Goal: Find specific page/section: Find specific page/section

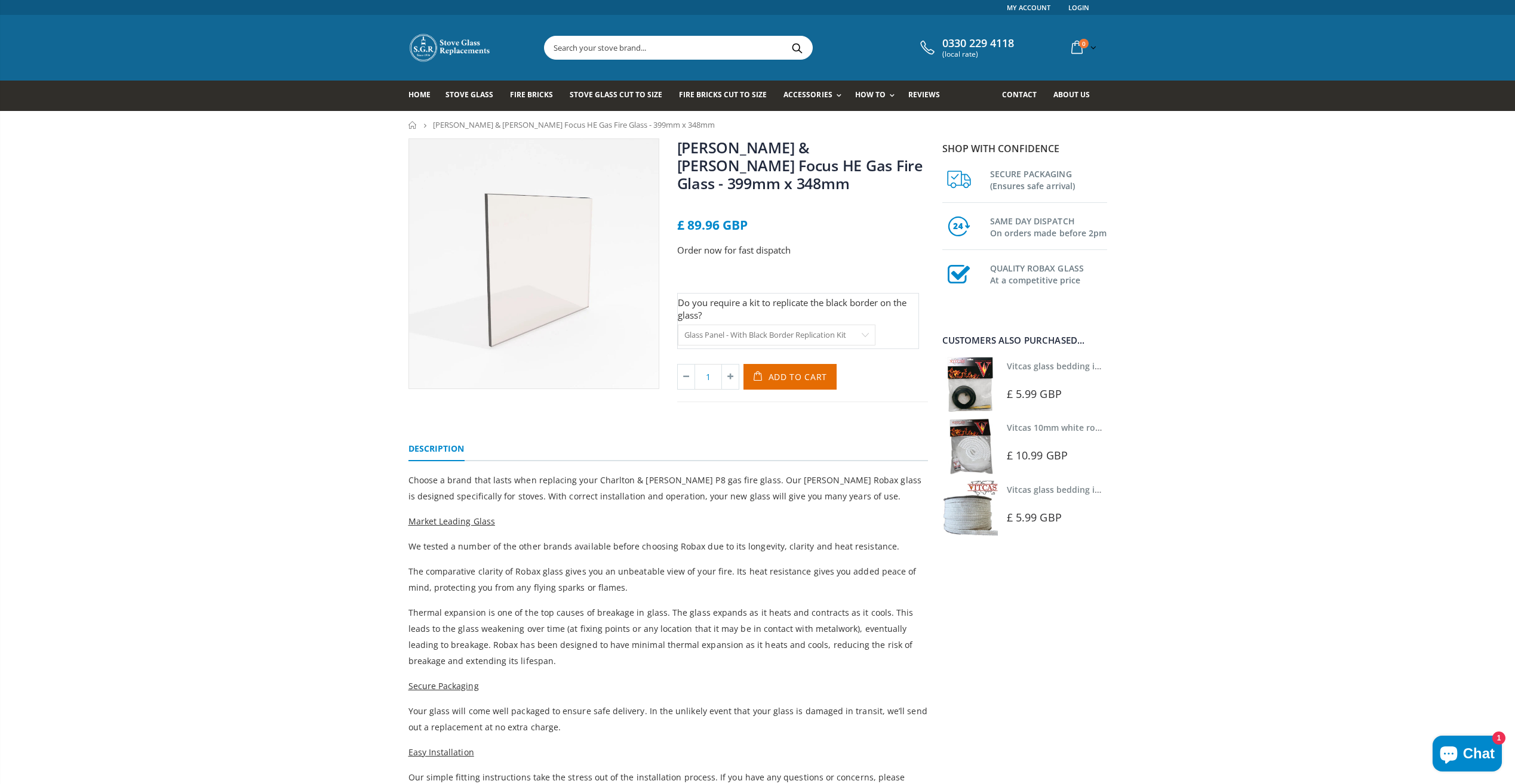
select select "Glass Panel - With Black Border Replication Kit"
click at [880, 144] on link "[PERSON_NAME] & [PERSON_NAME] Focus HE Gas Fire Glass - 399mm x 348mm" at bounding box center [800, 165] width 246 height 56
click at [616, 49] on input "text" at bounding box center [745, 47] width 401 height 23
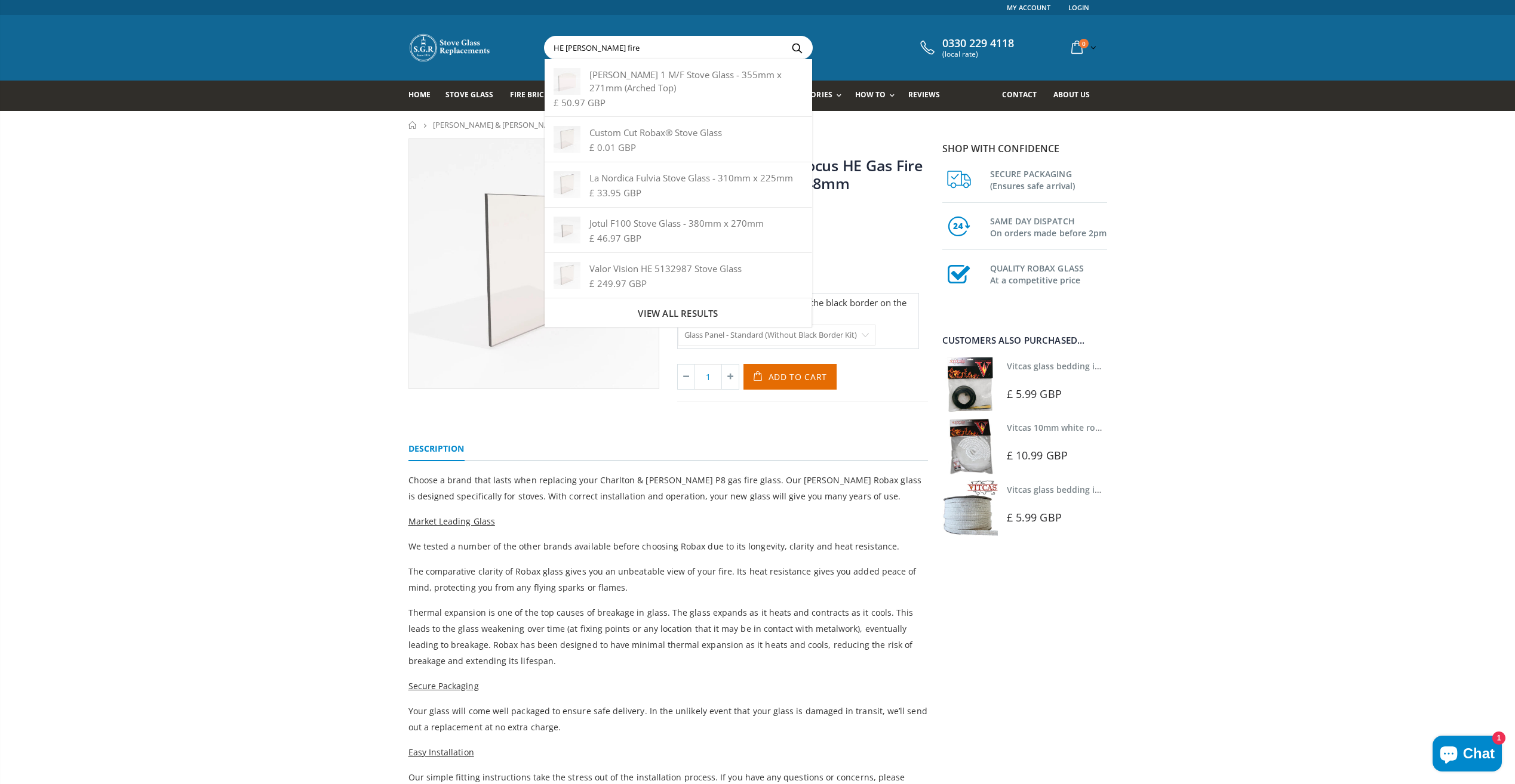
type input "HE [PERSON_NAME] fire"
click at [784, 36] on button "Search" at bounding box center [797, 47] width 27 height 23
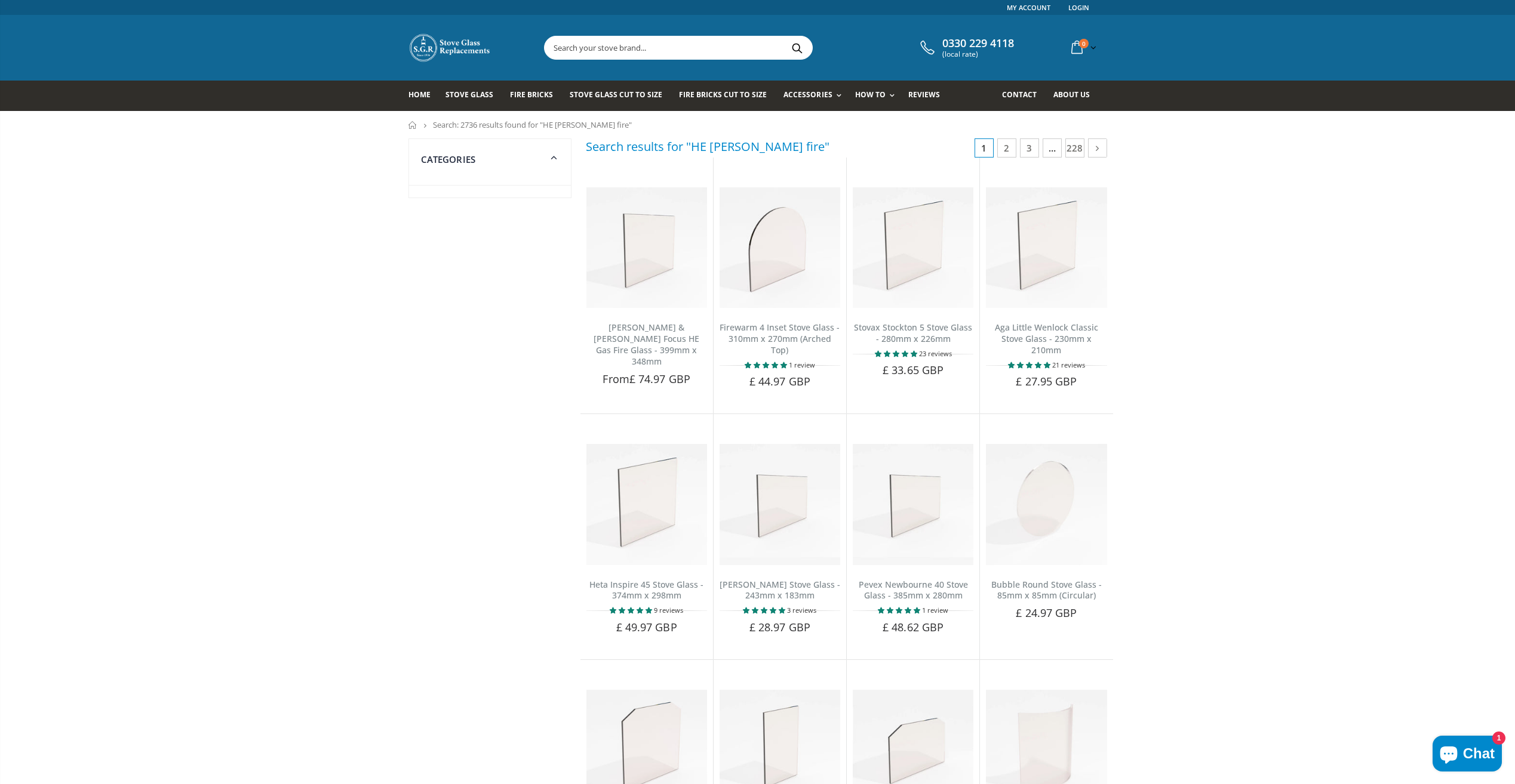
click at [625, 45] on input "text" at bounding box center [745, 47] width 401 height 23
paste input "Heat Machine DV X Ng"
type input "Heat Machine DV X Ng"
click at [784, 36] on button "Search" at bounding box center [797, 47] width 27 height 23
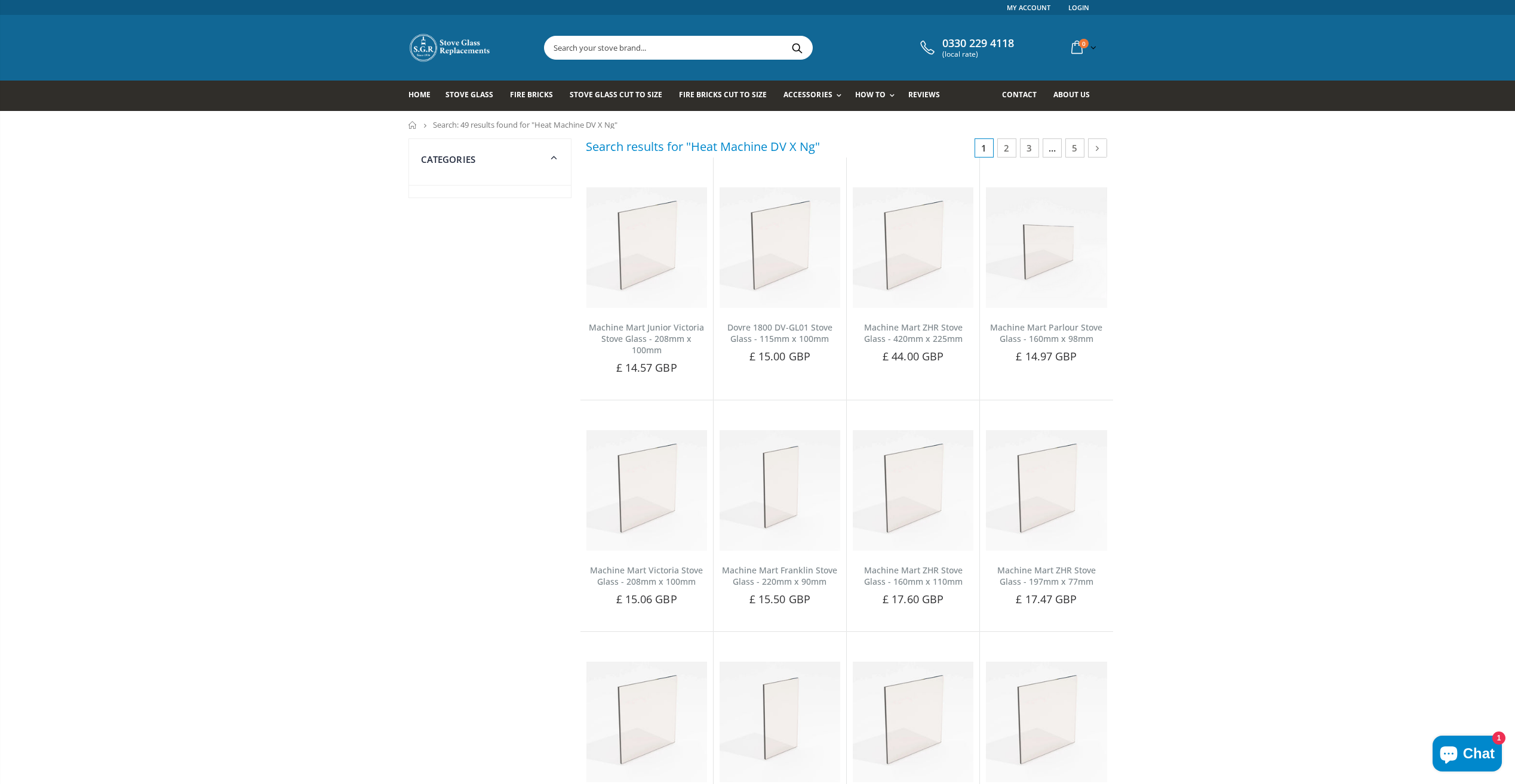
click at [596, 43] on input "text" at bounding box center [745, 47] width 401 height 23
